Goal: Task Accomplishment & Management: Manage account settings

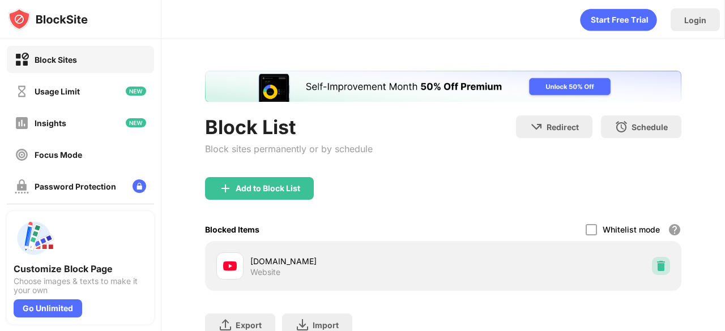
click at [655, 268] on img at bounding box center [660, 265] width 11 height 11
